Goal: Task Accomplishment & Management: Complete application form

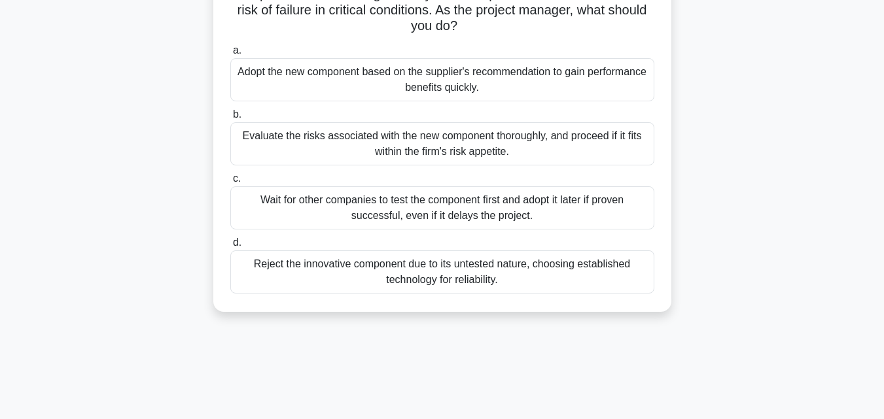
scroll to position [183, 0]
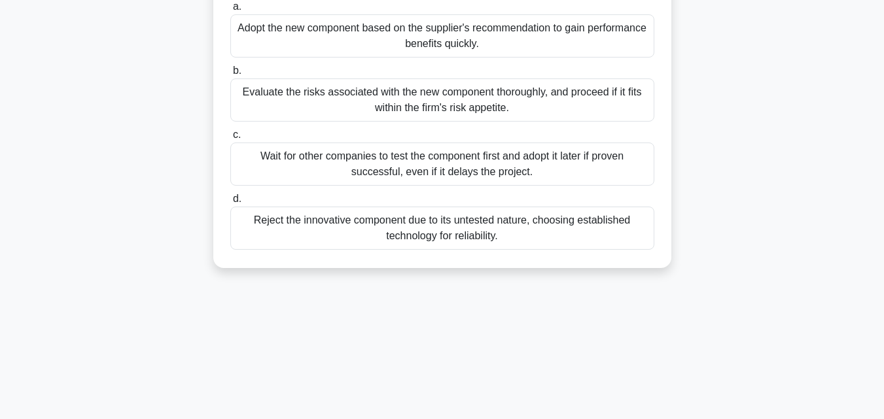
click at [319, 235] on div "Reject the innovative component due to its untested nature, choosing establishe…" at bounding box center [442, 228] width 424 height 43
click at [230, 203] on input "d. Reject the innovative component due to its untested nature, choosing establi…" at bounding box center [230, 199] width 0 height 9
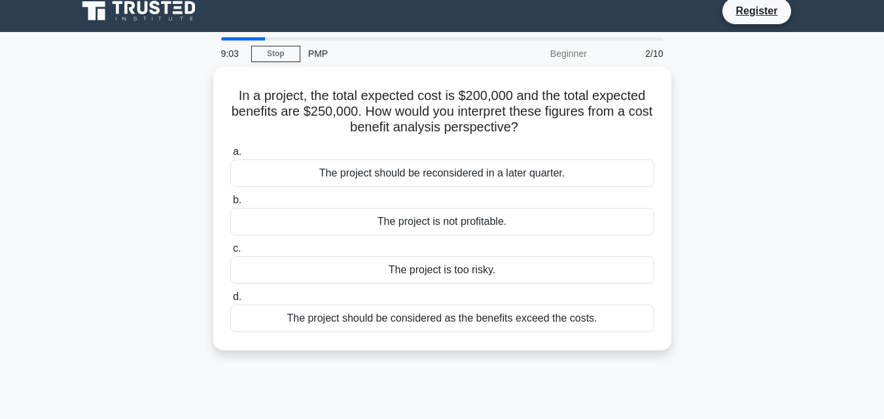
scroll to position [0, 0]
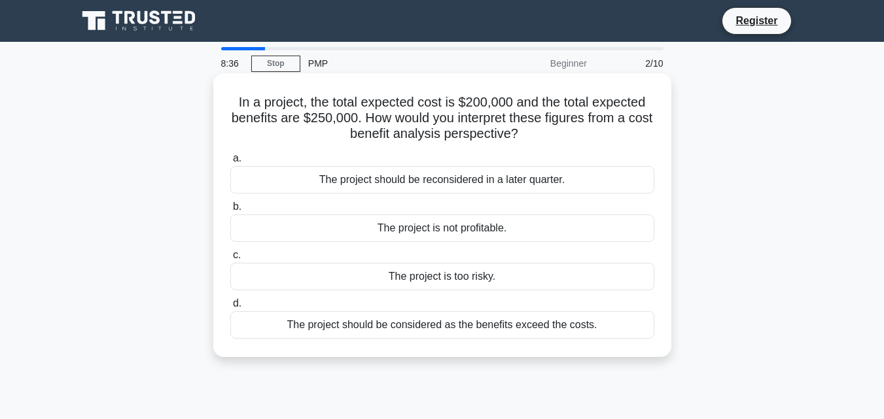
click at [453, 325] on div "The project should be considered as the benefits exceed the costs." at bounding box center [442, 324] width 424 height 27
click at [230, 308] on input "d. The project should be considered as the benefits exceed the costs." at bounding box center [230, 304] width 0 height 9
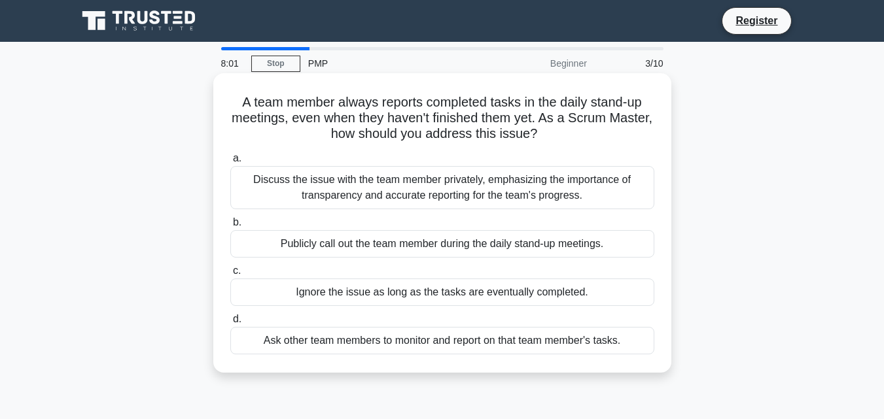
click at [489, 221] on label "b. Publicly call out the team member during the daily stand-up meetings." at bounding box center [442, 236] width 424 height 43
click at [230, 221] on input "b. Publicly call out the team member during the daily stand-up meetings." at bounding box center [230, 223] width 0 height 9
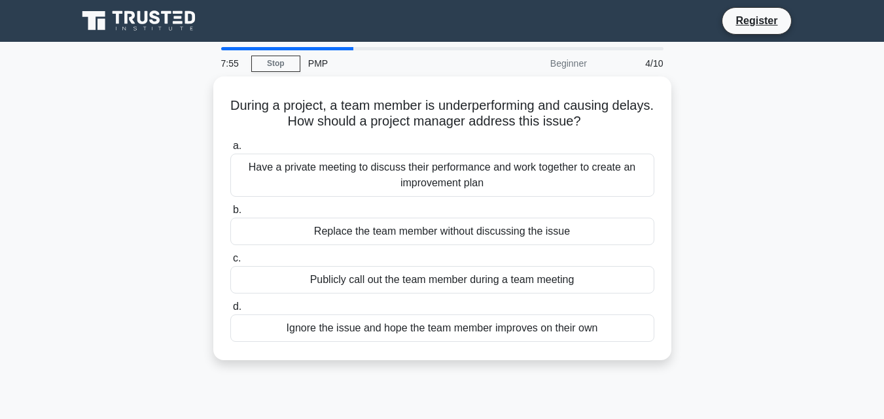
click at [489, 221] on div "Replace the team member without discussing the issue" at bounding box center [442, 231] width 424 height 27
click at [230, 215] on input "b. Replace the team member without discussing the issue" at bounding box center [230, 210] width 0 height 9
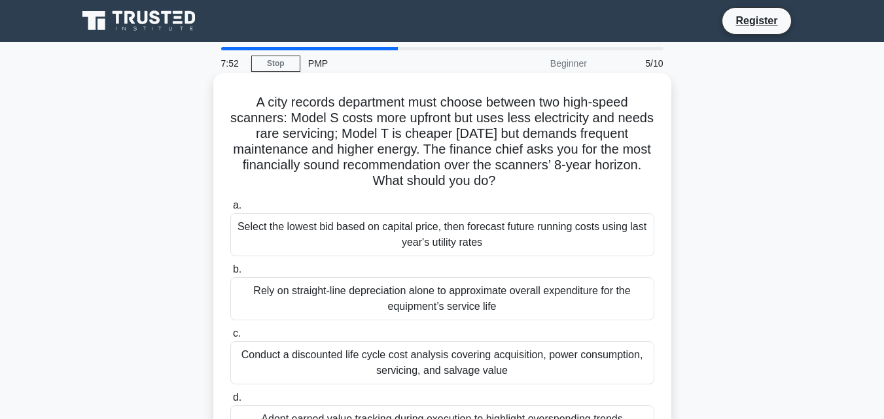
click at [482, 292] on div "Rely on straight-line depreciation alone to approximate overall expenditure for…" at bounding box center [442, 298] width 424 height 43
click at [230, 274] on input "b. Rely on straight-line depreciation alone to approximate overall expenditure …" at bounding box center [230, 270] width 0 height 9
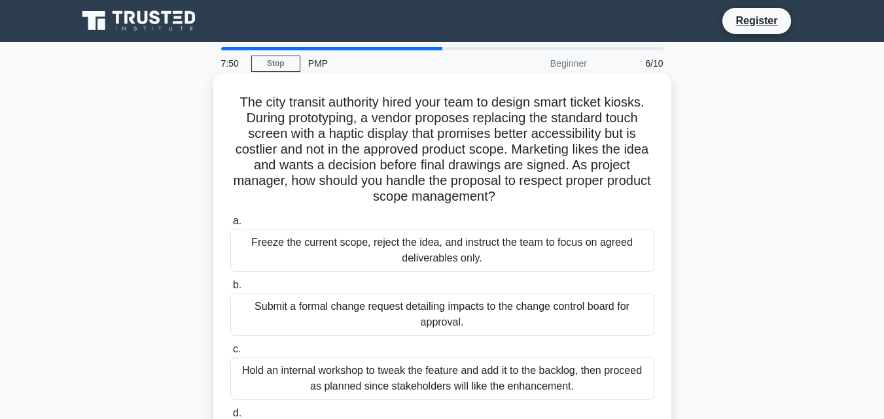
click at [463, 308] on div "Submit a formal change request detailing impacts to the change control board fo…" at bounding box center [442, 314] width 424 height 43
click at [230, 290] on input "b. Submit a formal change request detailing impacts to the change control board…" at bounding box center [230, 285] width 0 height 9
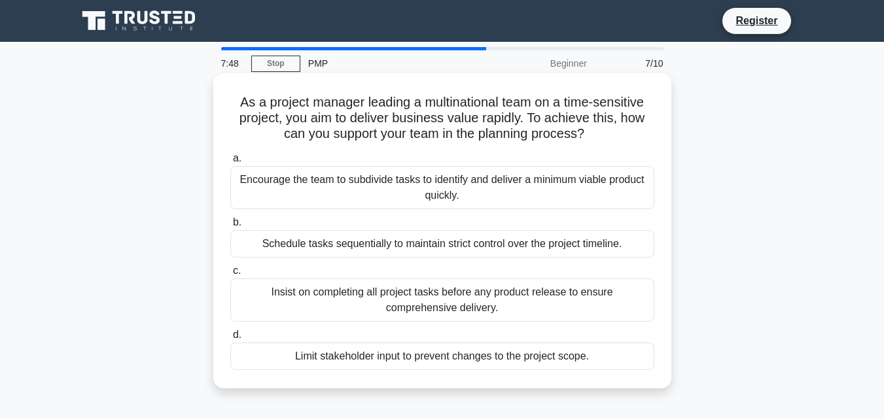
click at [442, 361] on div "Limit stakeholder input to prevent changes to the project scope." at bounding box center [442, 356] width 424 height 27
click at [230, 340] on input "d. Limit stakeholder input to prevent changes to the project scope." at bounding box center [230, 335] width 0 height 9
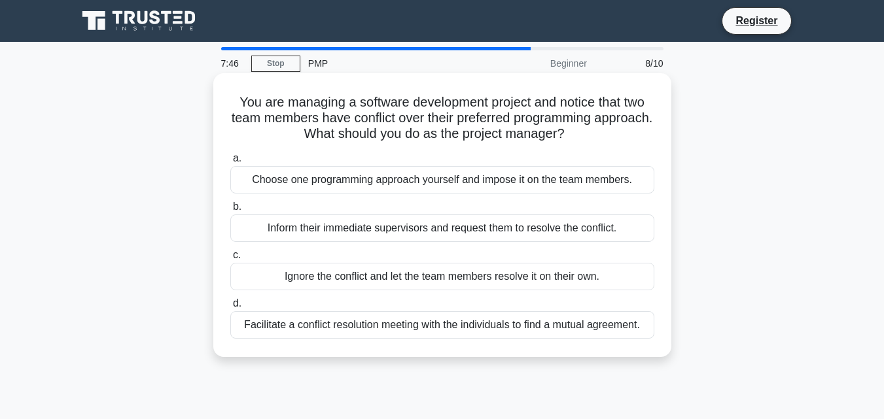
click at [419, 185] on div "Choose one programming approach yourself and impose it on the team members." at bounding box center [442, 179] width 424 height 27
click at [230, 163] on input "a. Choose one programming approach yourself and impose it on the team members." at bounding box center [230, 158] width 0 height 9
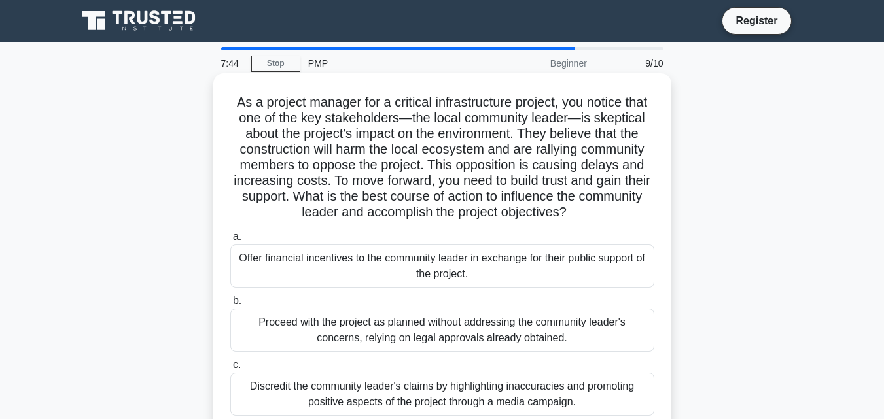
click at [374, 267] on div "Offer financial incentives to the community leader in exchange for their public…" at bounding box center [442, 266] width 424 height 43
click at [230, 241] on input "a. Offer financial incentives to the community leader in exchange for their pub…" at bounding box center [230, 237] width 0 height 9
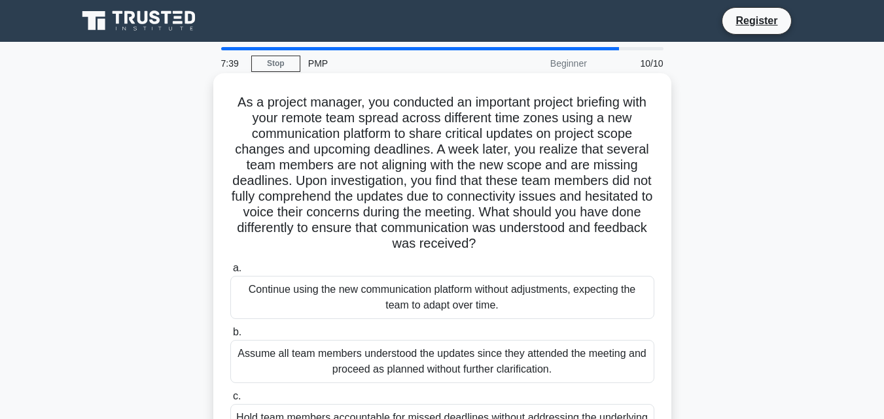
click at [372, 300] on div "Continue using the new communication platform without adjustments, expecting th…" at bounding box center [442, 297] width 424 height 43
click at [230, 273] on input "a. Continue using the new communication platform without adjustments, expecting…" at bounding box center [230, 268] width 0 height 9
